Goal: Information Seeking & Learning: Understand process/instructions

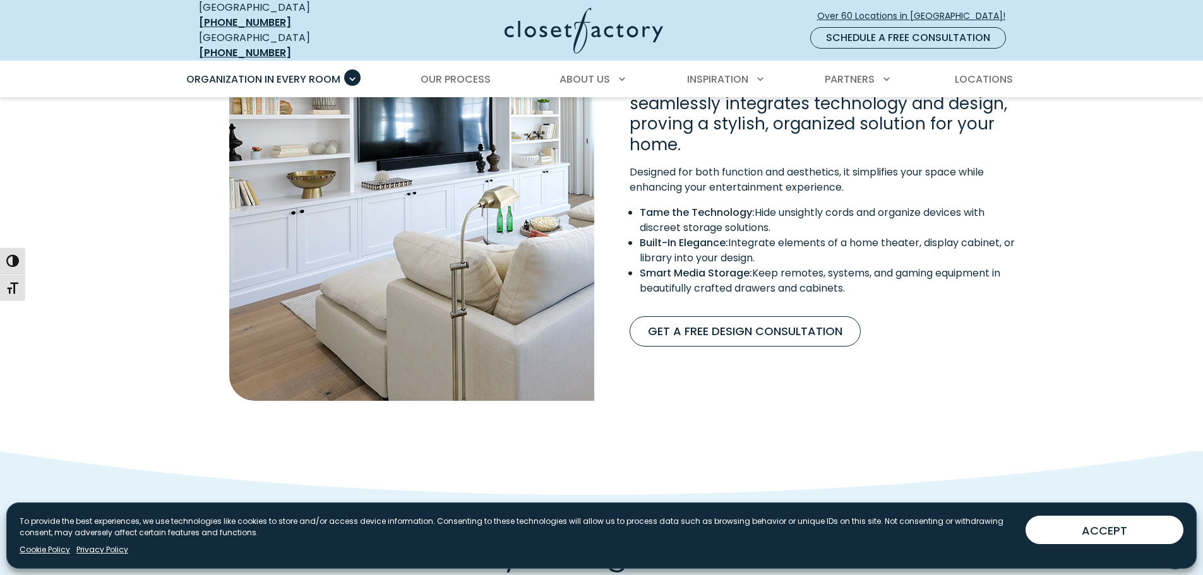
scroll to position [1073, 0]
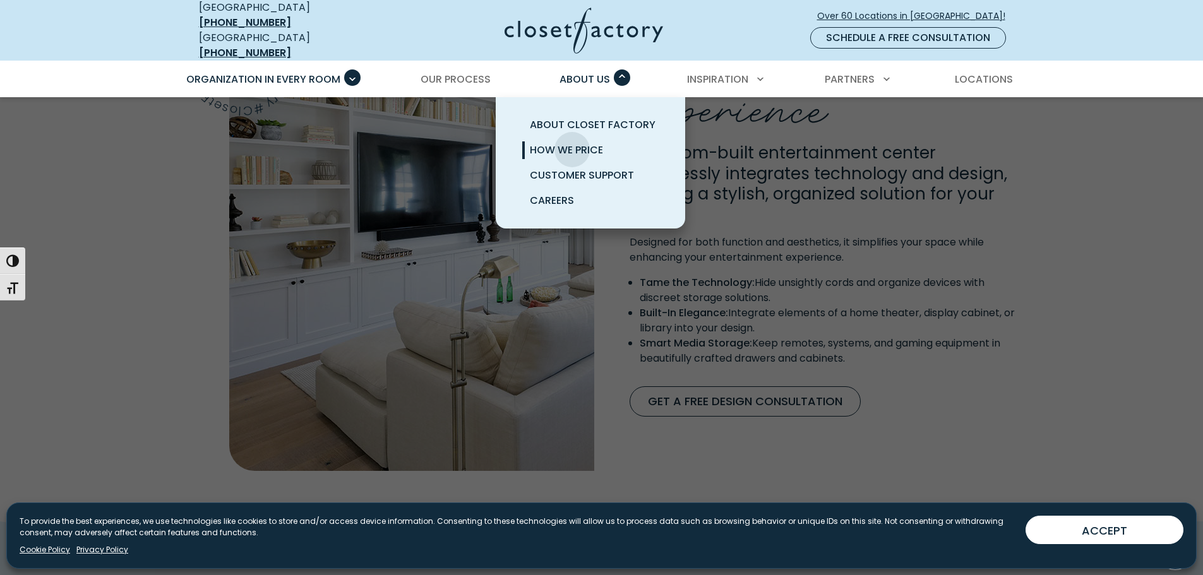
click at [572, 143] on span "How We Price" at bounding box center [566, 150] width 73 height 15
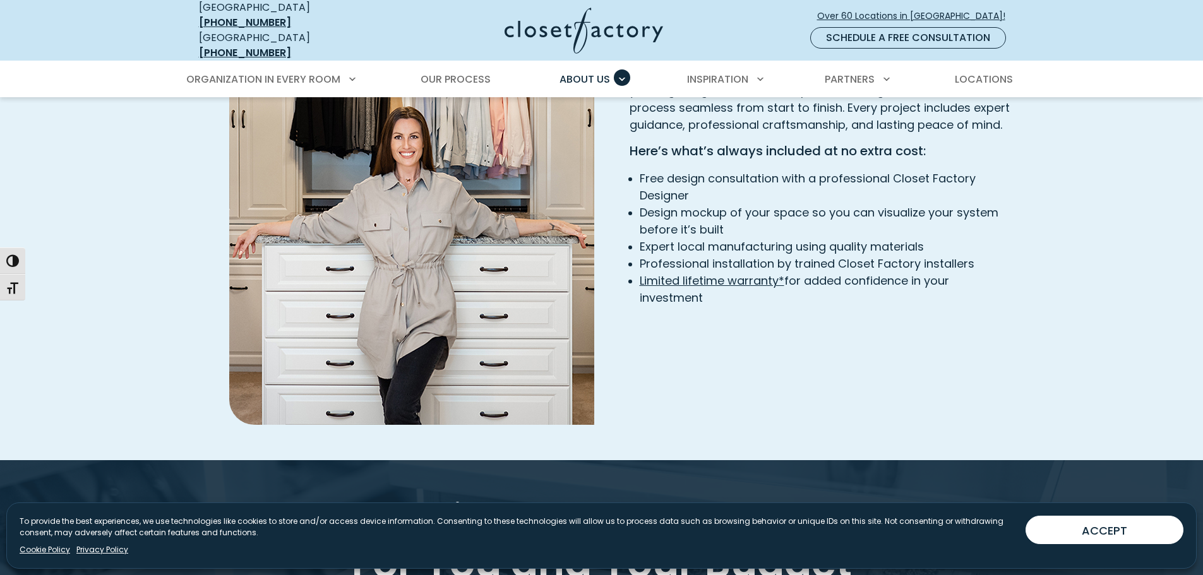
scroll to position [1957, 0]
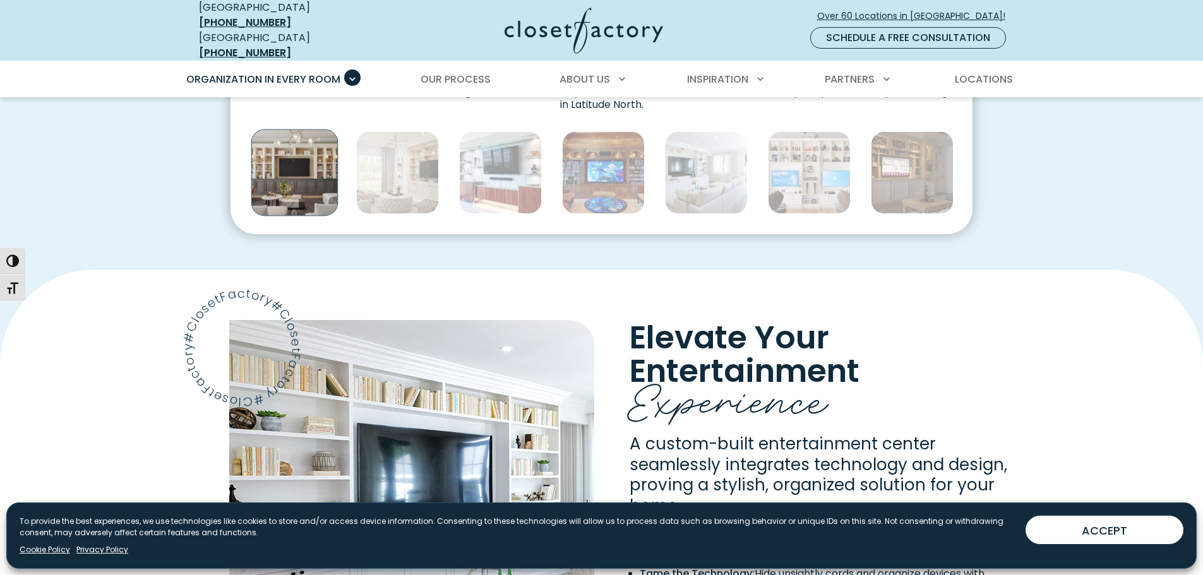
scroll to position [947, 0]
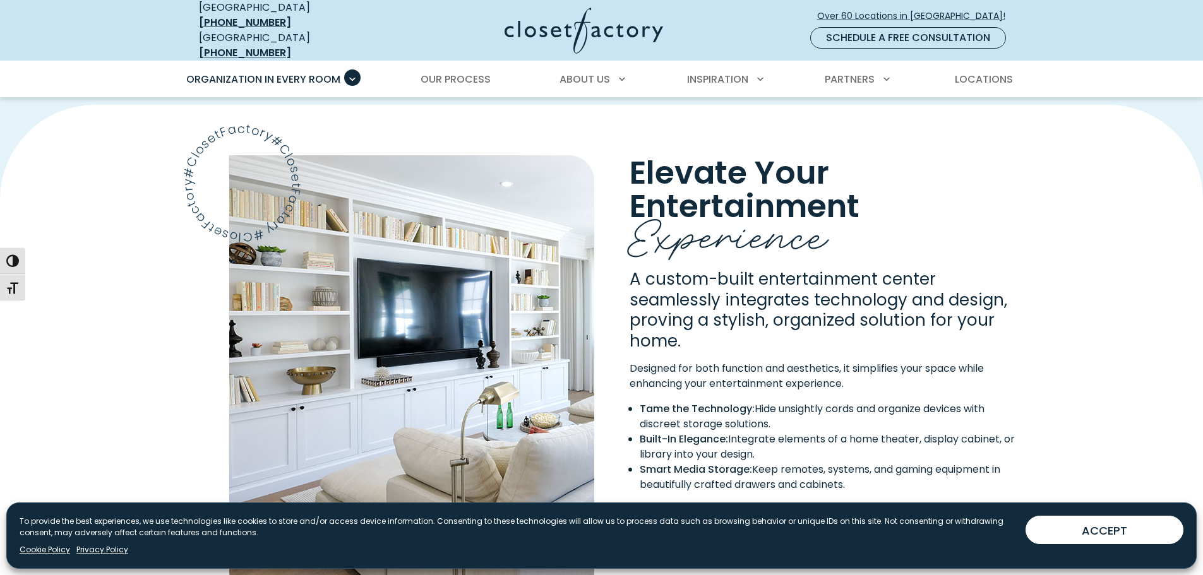
click at [364, 266] on img "Content Image" at bounding box center [411, 376] width 365 height 442
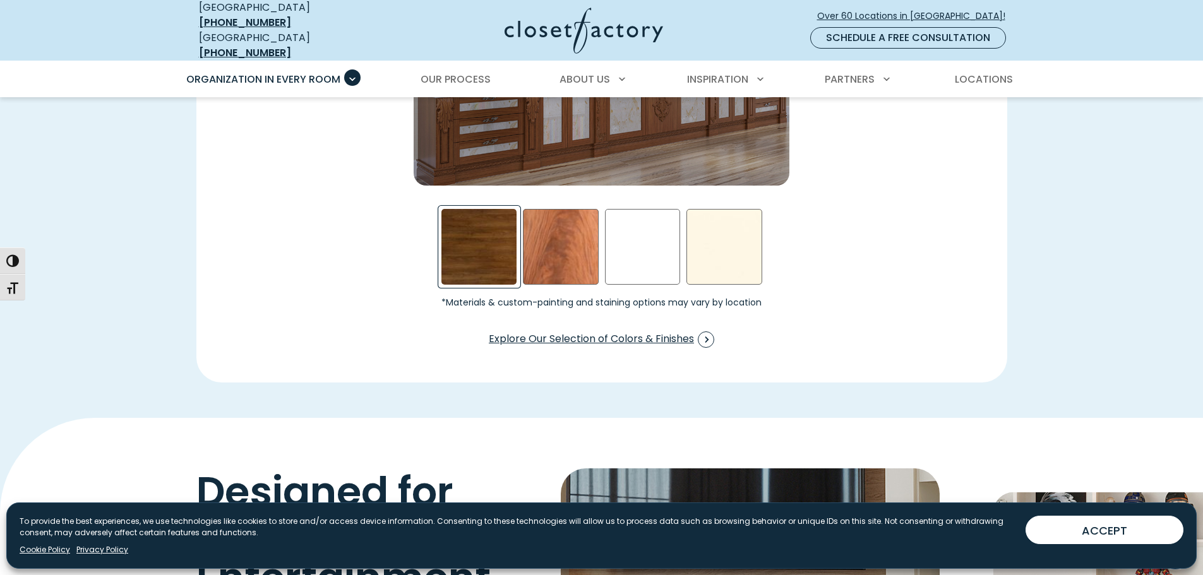
scroll to position [1957, 0]
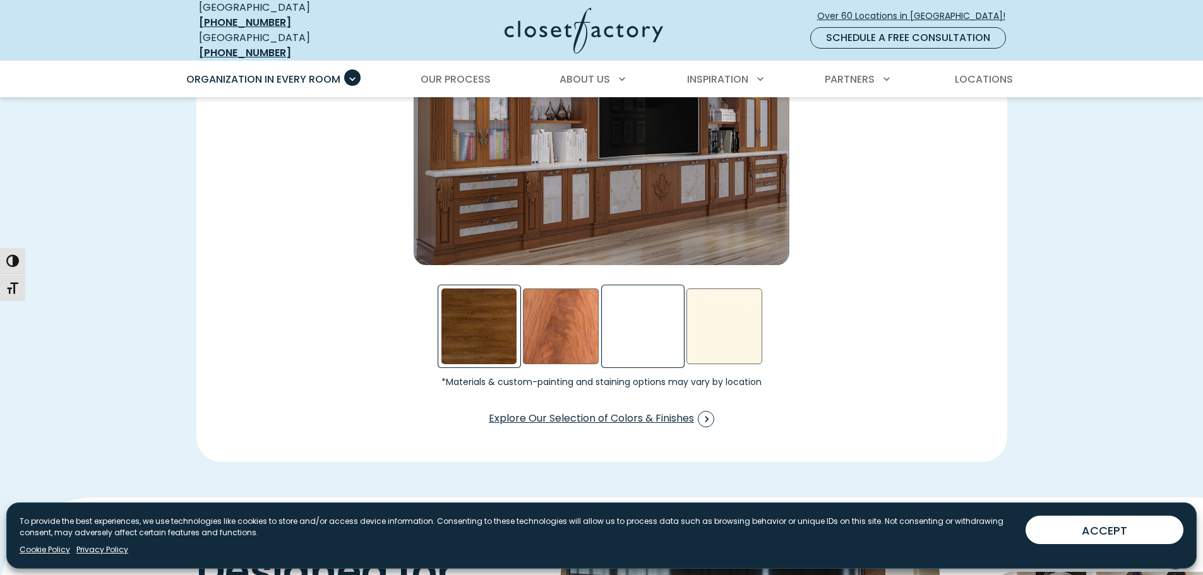
click at [614, 319] on div "White Swatch" at bounding box center [643, 327] width 76 height 76
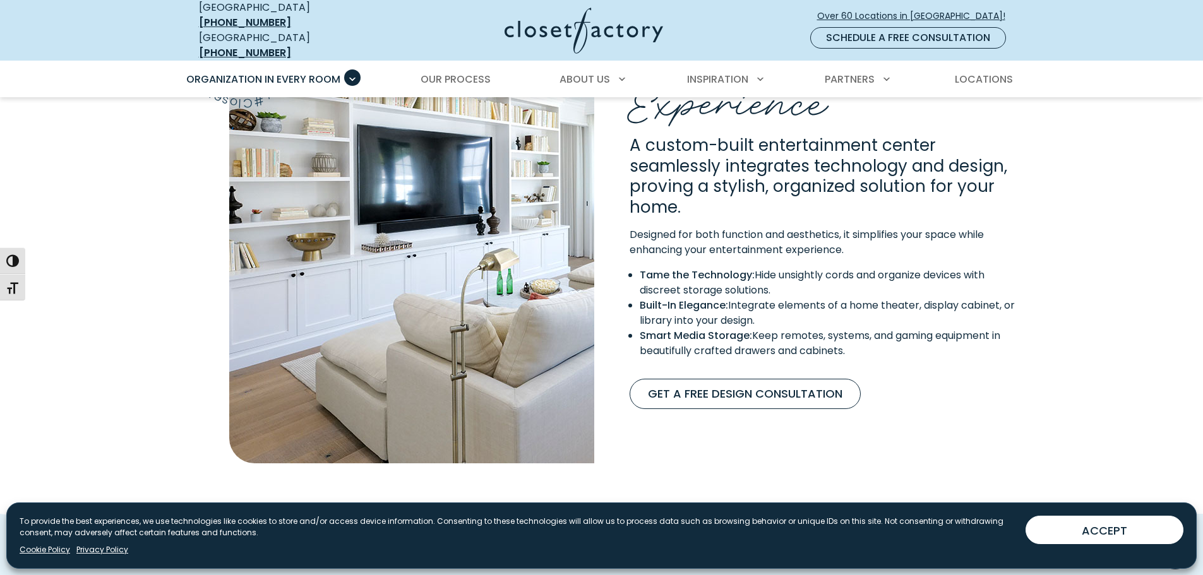
scroll to position [1010, 0]
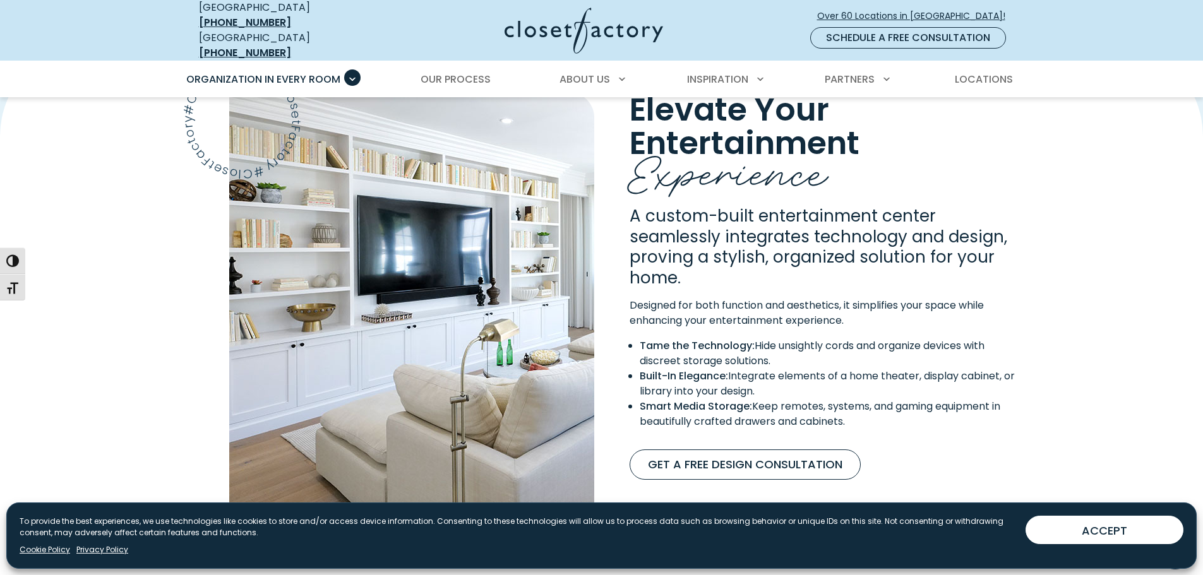
click at [419, 217] on img "Content Image" at bounding box center [411, 313] width 365 height 442
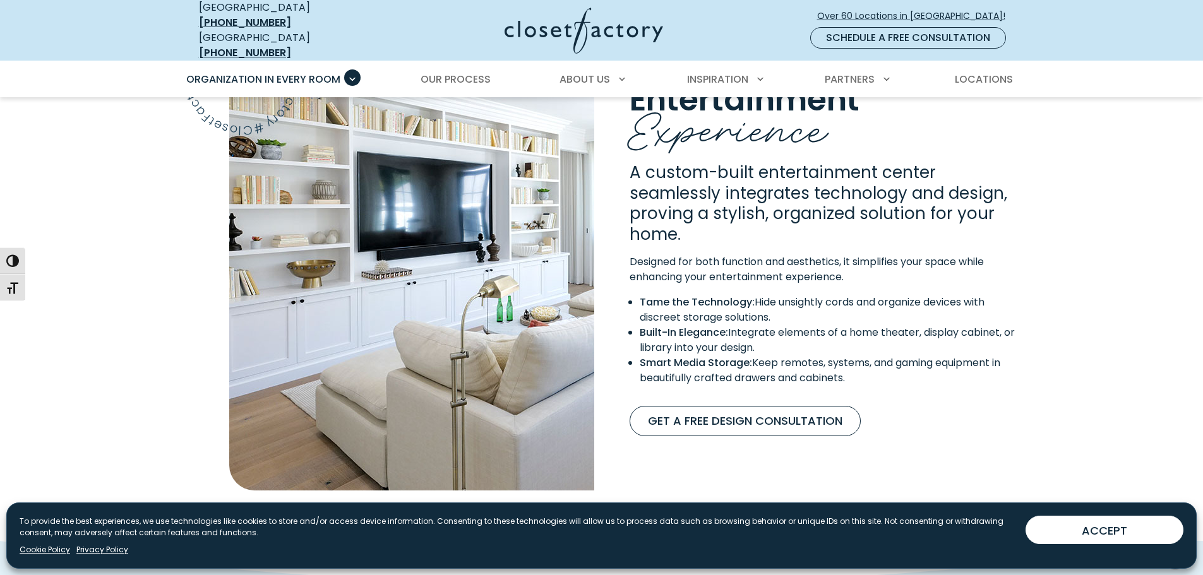
scroll to position [1073, 0]
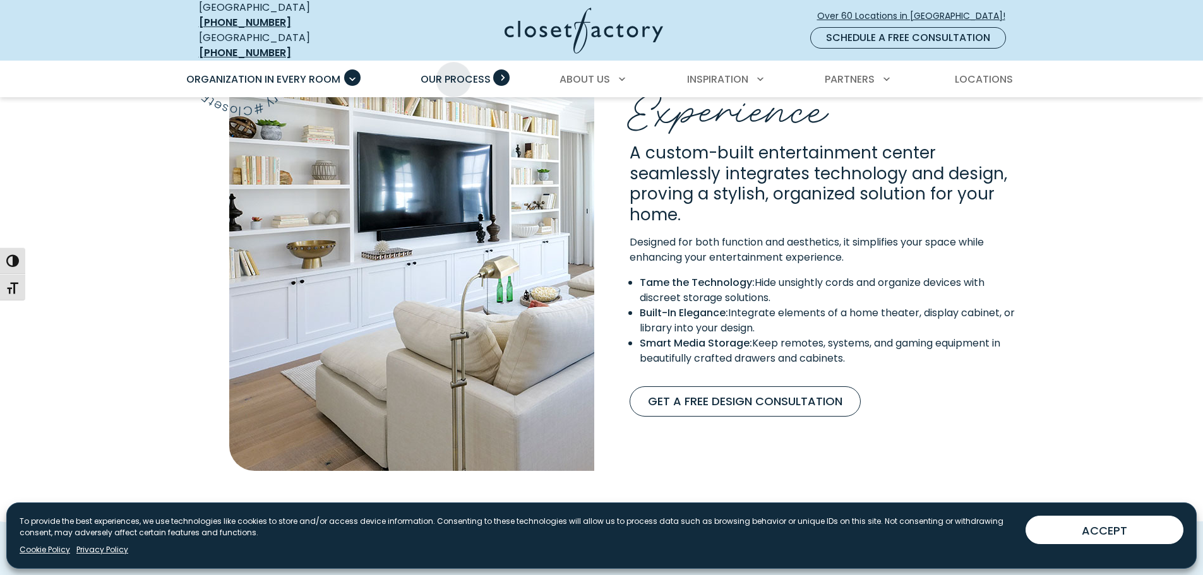
click at [453, 72] on span "Our Process" at bounding box center [456, 79] width 70 height 15
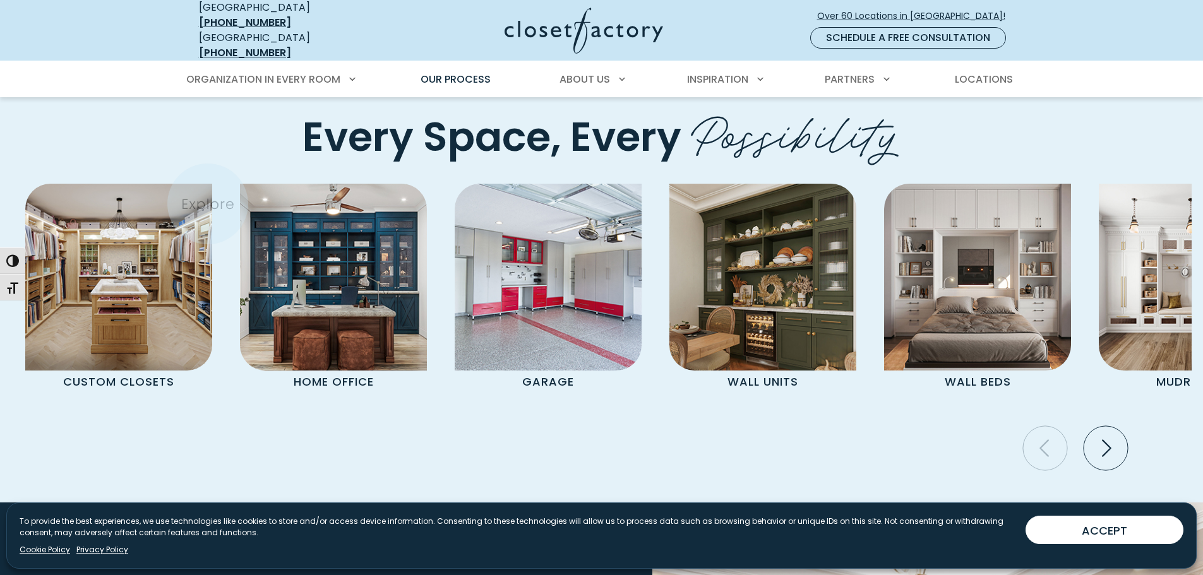
scroll to position [2778, 0]
